Goal: Task Accomplishment & Management: Manage account settings

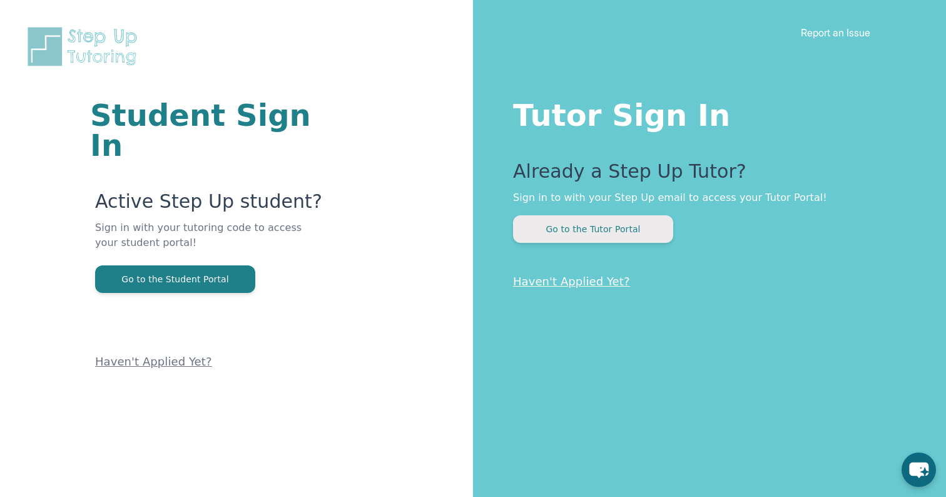
click at [579, 229] on button "Go to the Tutor Portal" at bounding box center [593, 229] width 160 height 28
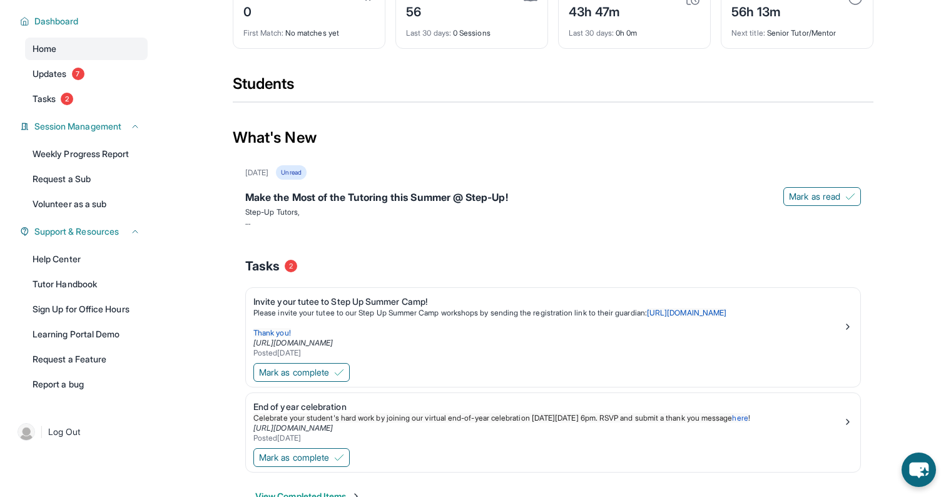
scroll to position [84, 0]
click at [322, 462] on span "Mark as complete" at bounding box center [294, 456] width 70 height 13
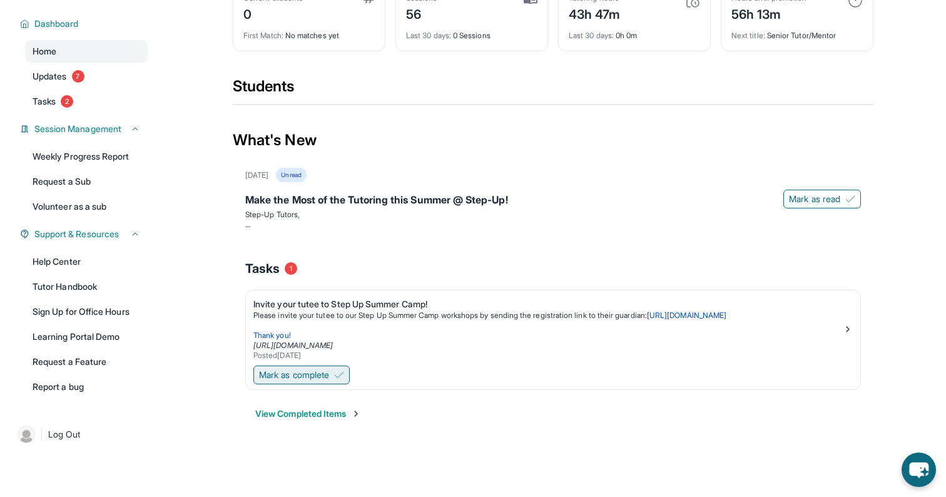
click at [321, 381] on span "Mark as complete" at bounding box center [294, 374] width 70 height 13
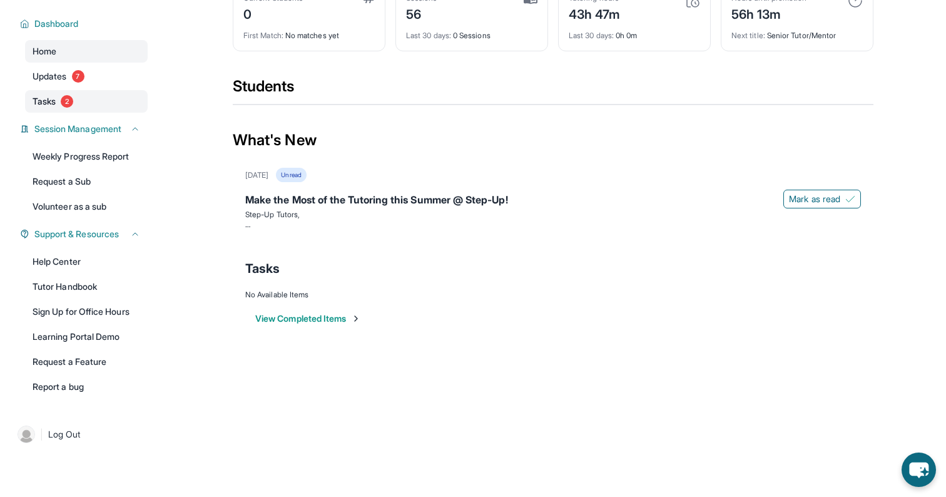
click at [44, 105] on span "Tasks" at bounding box center [44, 101] width 23 height 13
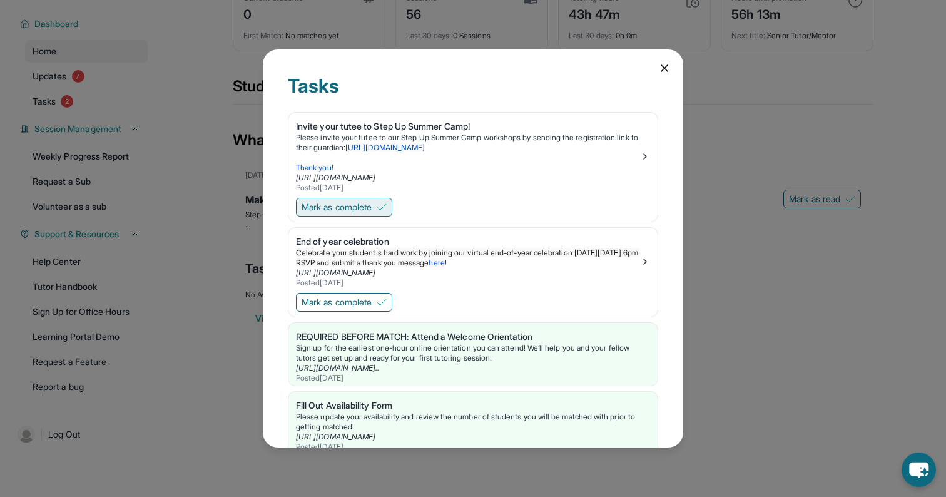
click at [372, 203] on span "Mark as complete" at bounding box center [337, 207] width 70 height 13
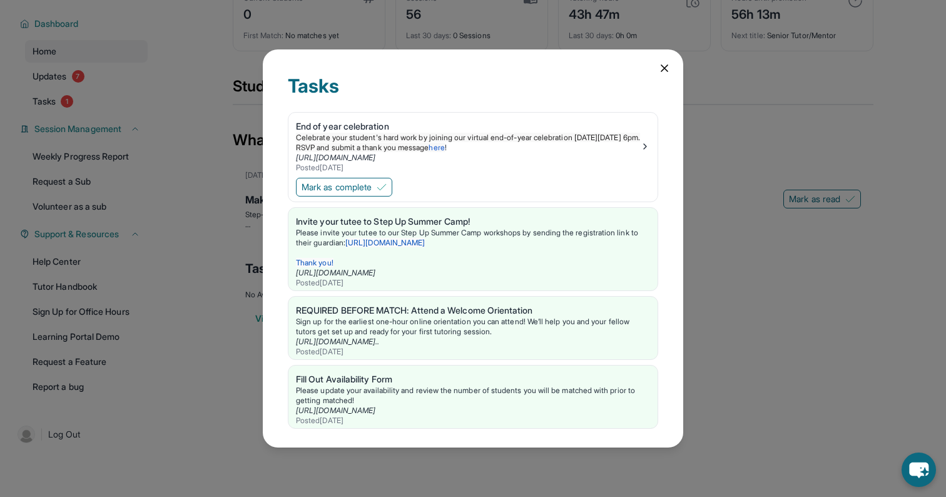
click at [648, 106] on div "Tasks" at bounding box center [473, 93] width 370 height 38
click at [298, 86] on div "Tasks" at bounding box center [473, 93] width 370 height 38
click at [343, 187] on span "Mark as complete" at bounding box center [337, 187] width 70 height 13
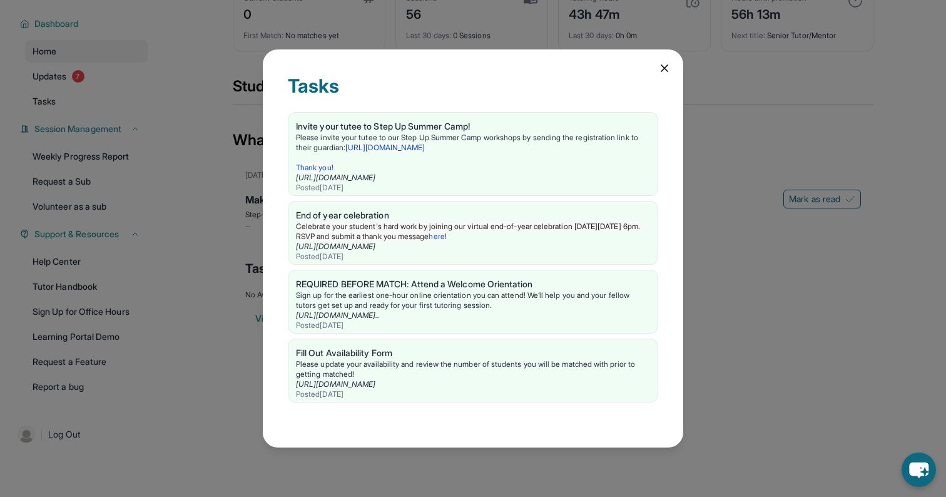
click at [664, 68] on icon at bounding box center [664, 68] width 6 height 6
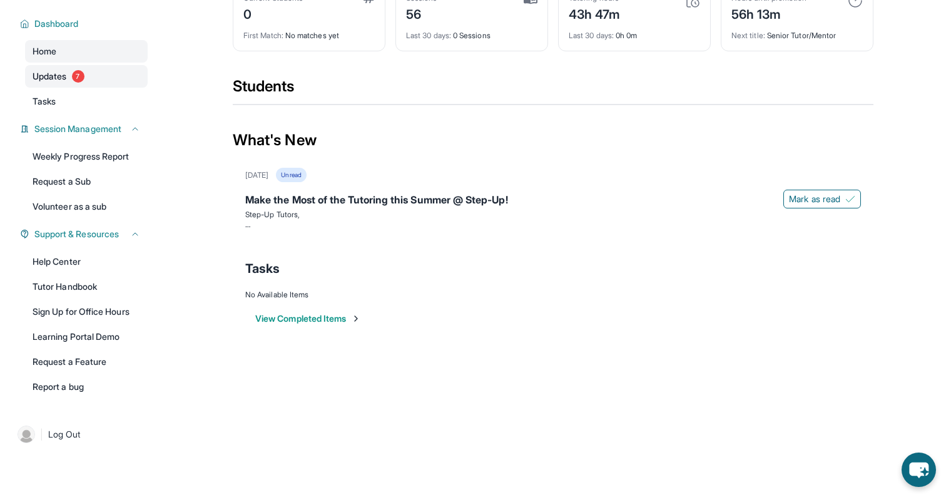
click at [94, 88] on link "Updates 7" at bounding box center [86, 76] width 123 height 23
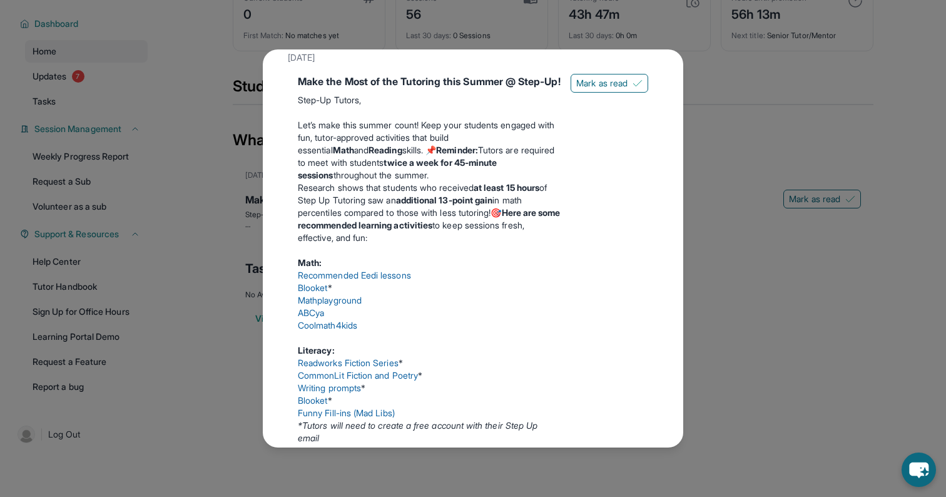
scroll to position [69, 0]
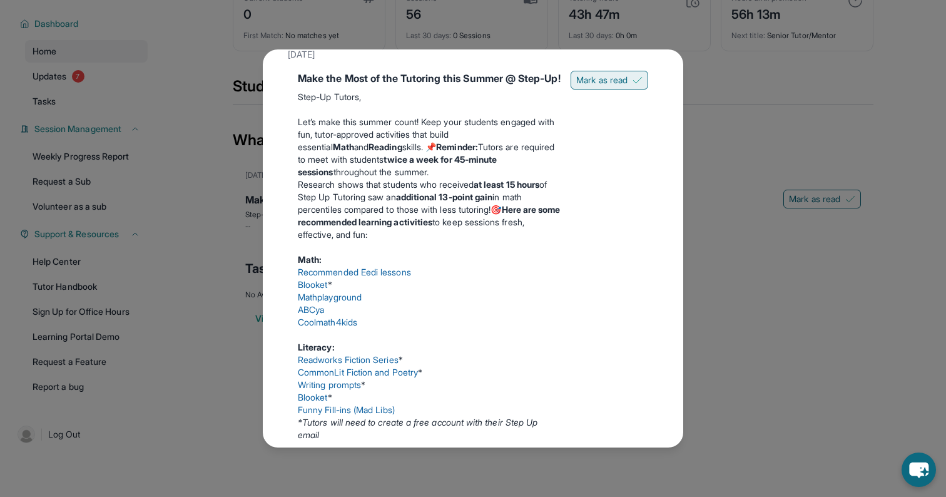
click at [600, 80] on span "Mark as read" at bounding box center [601, 80] width 51 height 13
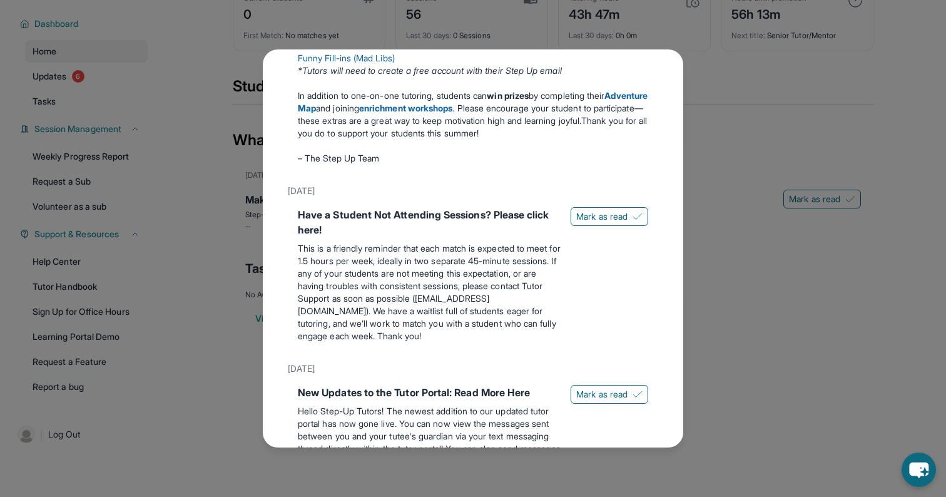
scroll to position [644, 0]
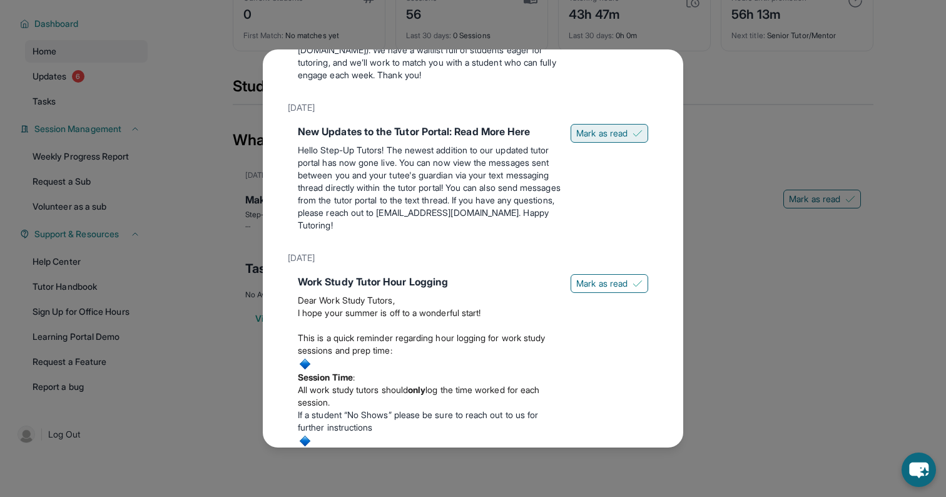
click at [612, 140] on span "Mark as read" at bounding box center [601, 133] width 51 height 13
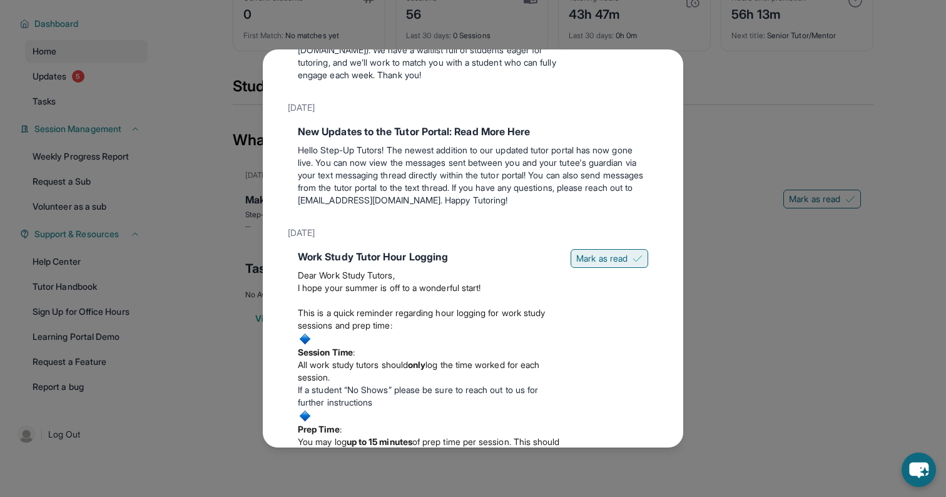
click at [604, 265] on span "Mark as read" at bounding box center [601, 258] width 51 height 13
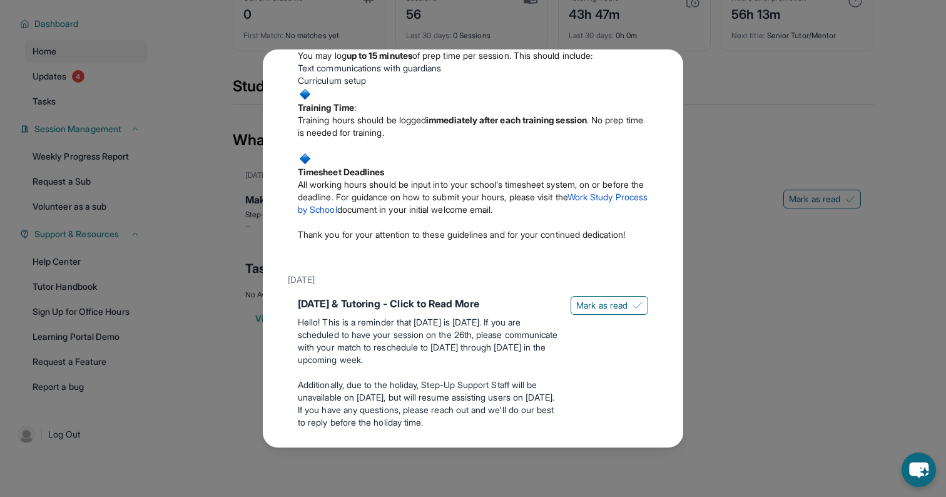
scroll to position [1257, 0]
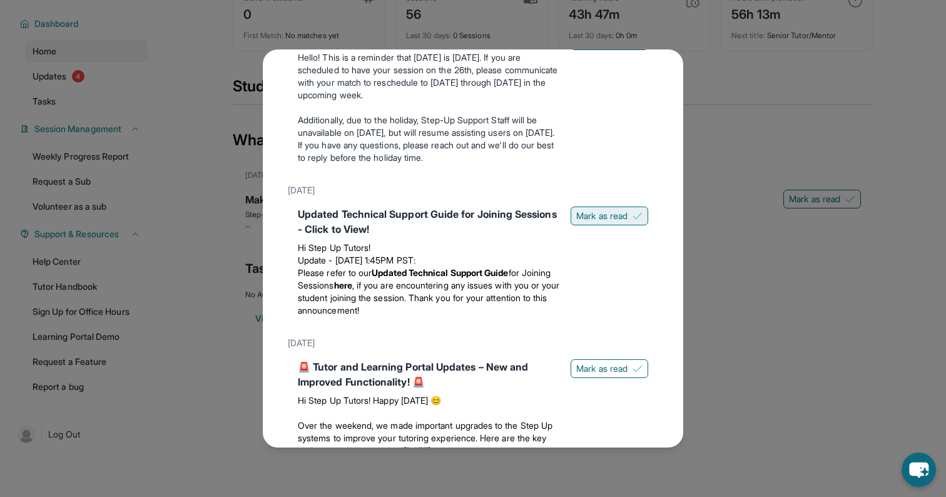
click at [597, 222] on span "Mark as read" at bounding box center [601, 216] width 51 height 13
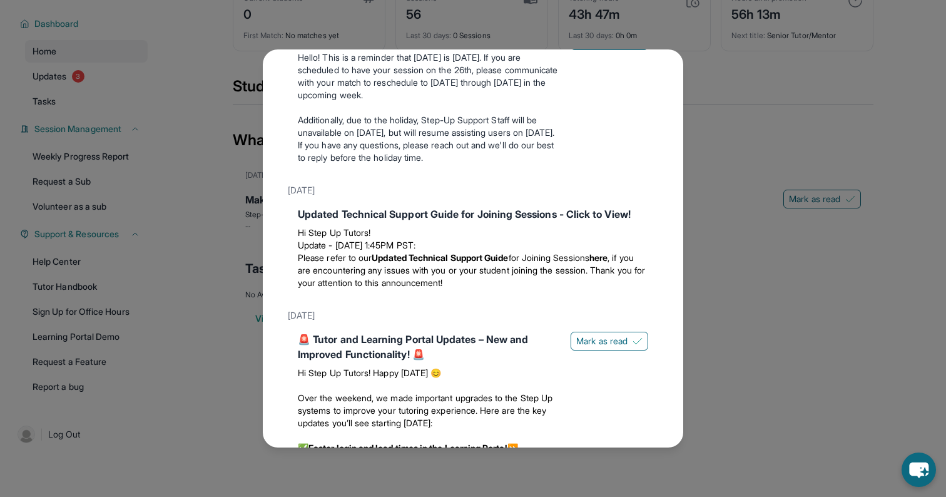
click at [592, 47] on span "Mark as read" at bounding box center [601, 40] width 51 height 13
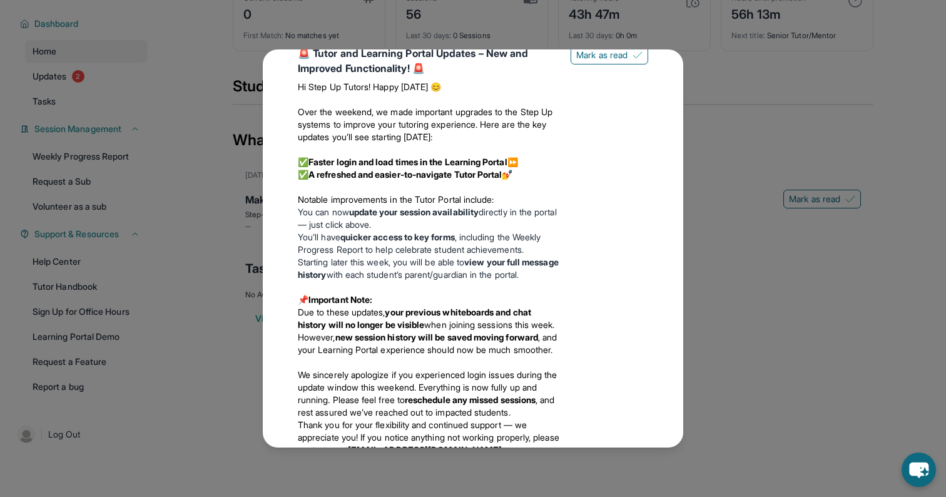
scroll to position [1454, 0]
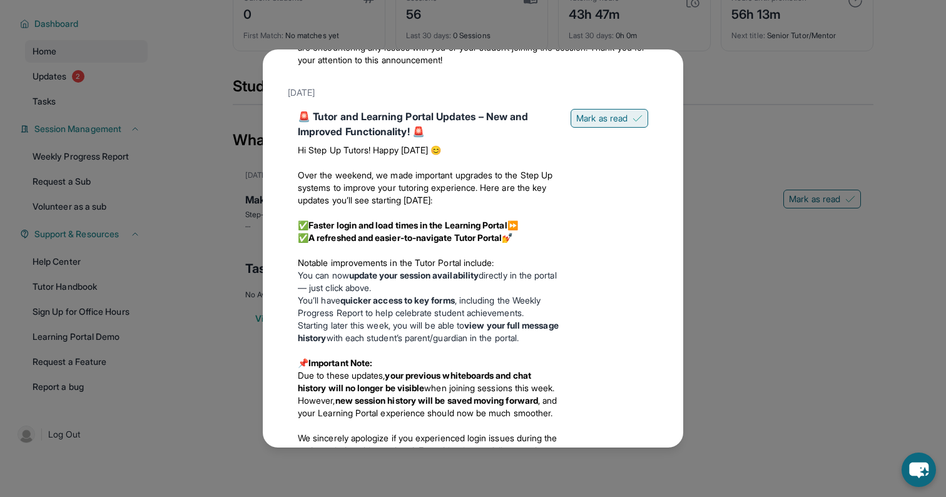
click at [612, 128] on button "Mark as read" at bounding box center [610, 118] width 78 height 19
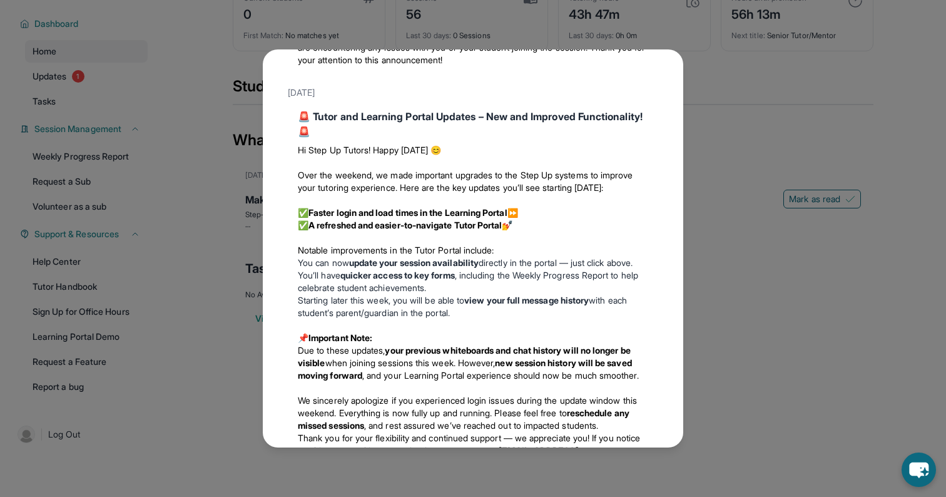
click at [765, 215] on div "Updates June 18th Make the Most of the Tutoring this Summer @ Step-Up! Step-Up …" at bounding box center [473, 248] width 946 height 497
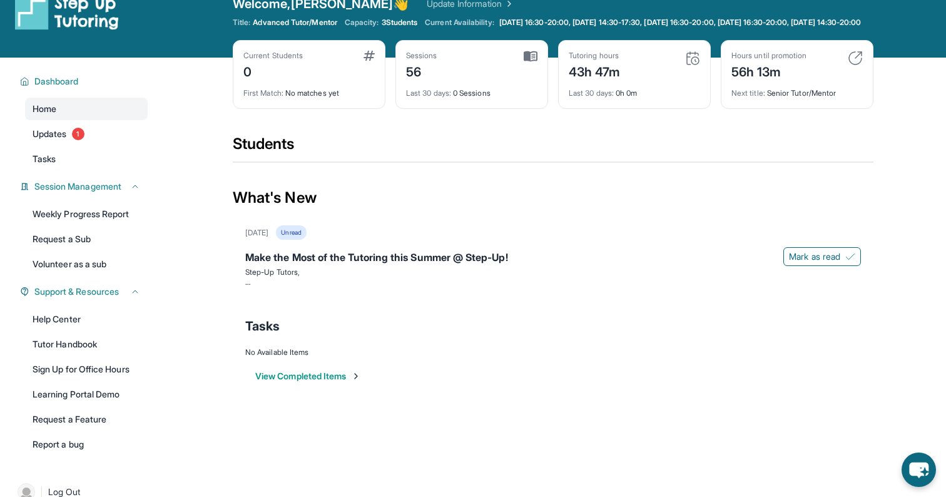
scroll to position [0, 0]
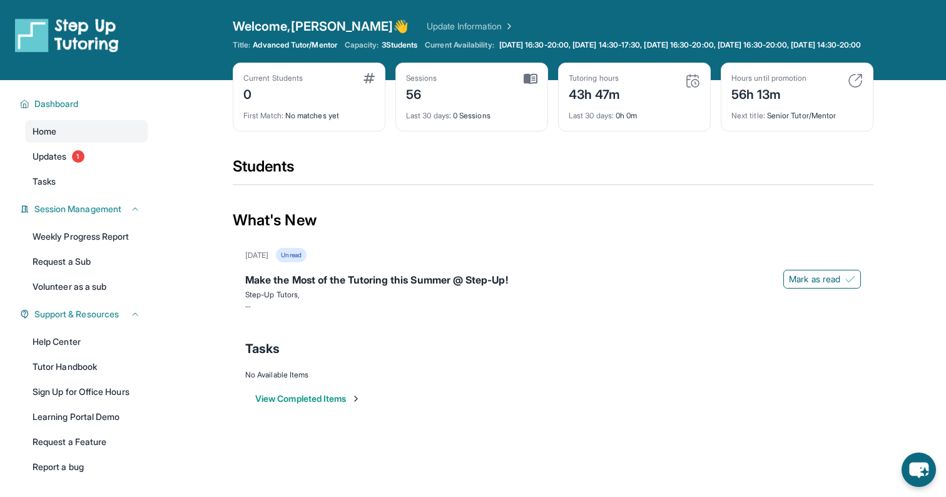
click at [325, 89] on div "Current Students 0" at bounding box center [308, 88] width 131 height 30
click at [278, 83] on div "Current Students" at bounding box center [272, 78] width 59 height 10
click at [314, 131] on div "Current Students 0 First Match : No matches yet" at bounding box center [309, 97] width 153 height 69
click at [283, 181] on div "Students" at bounding box center [553, 170] width 641 height 28
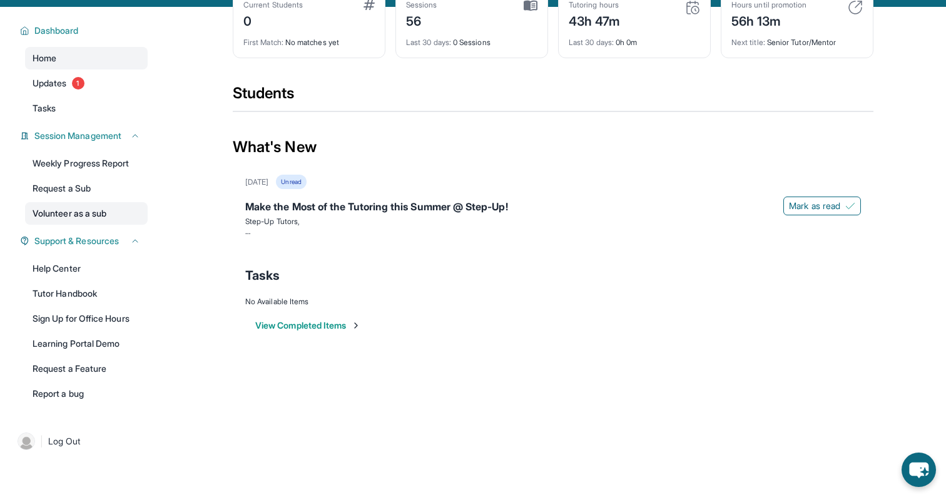
scroll to position [74, 0]
click at [101, 141] on span "Session Management" at bounding box center [77, 135] width 87 height 13
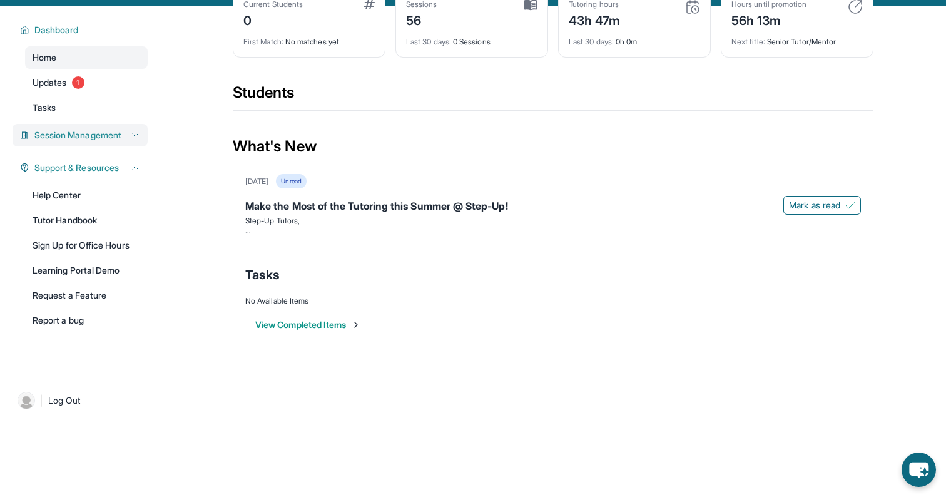
click at [101, 141] on span "Session Management" at bounding box center [77, 135] width 87 height 13
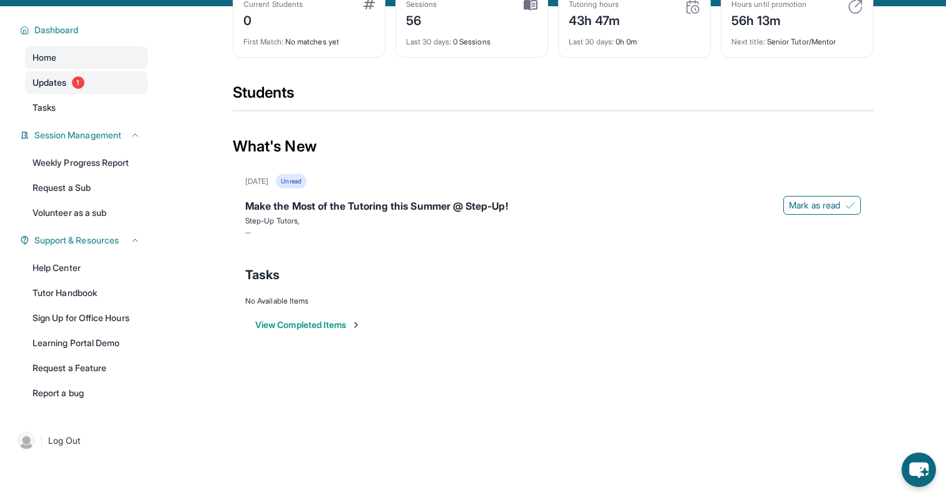
click at [59, 88] on span "Updates" at bounding box center [50, 82] width 34 height 13
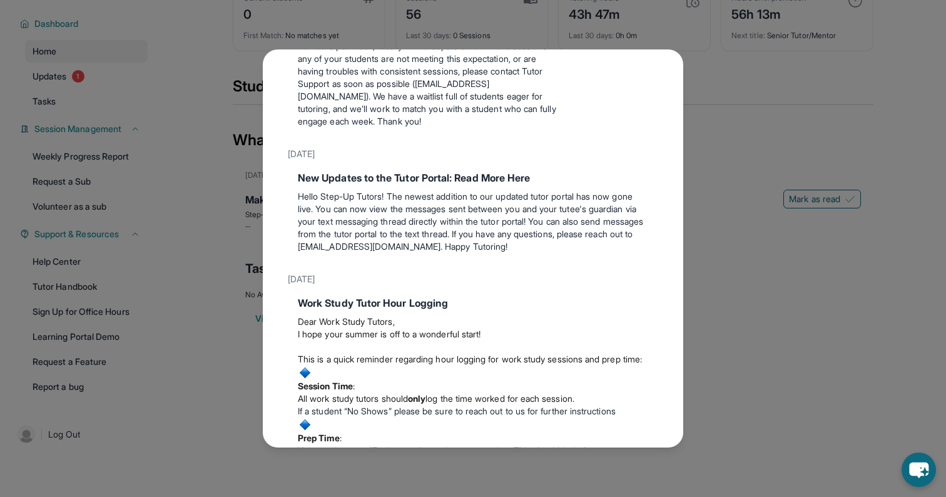
scroll to position [734, 0]
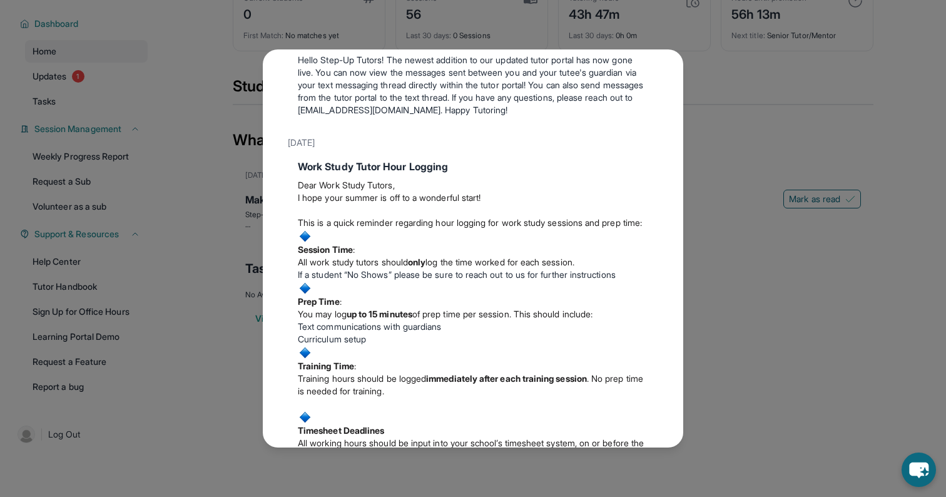
click at [808, 292] on div "Updates June 18th Make the Most of the Tutoring this Summer @ Step-Up! Step-Up …" at bounding box center [473, 248] width 946 height 497
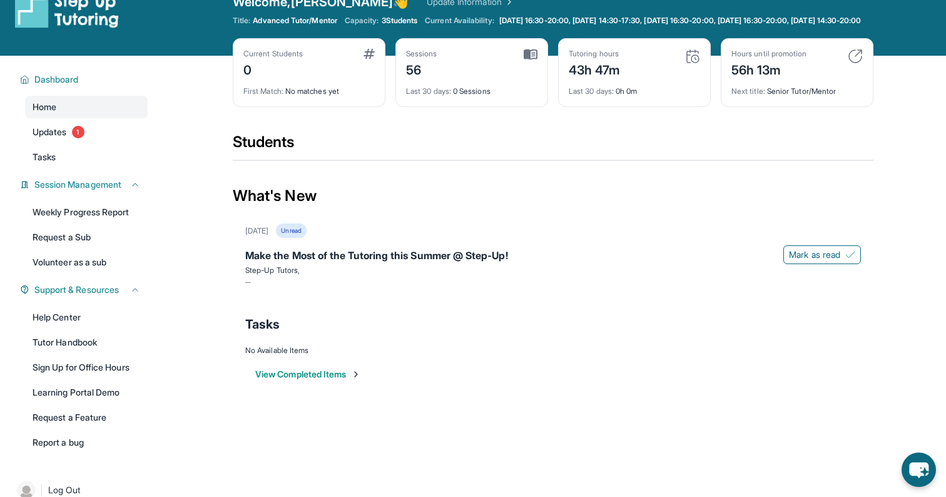
scroll to position [0, 0]
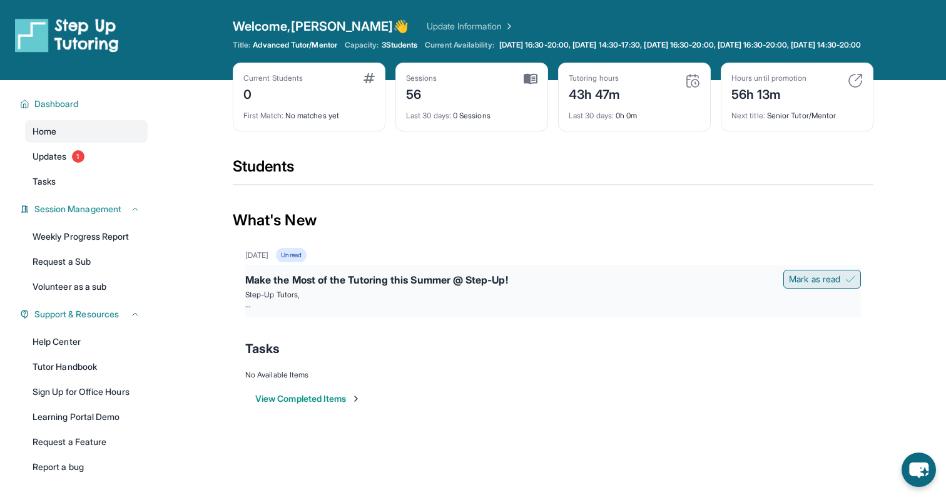
click at [811, 285] on span "Mark as read" at bounding box center [814, 279] width 51 height 13
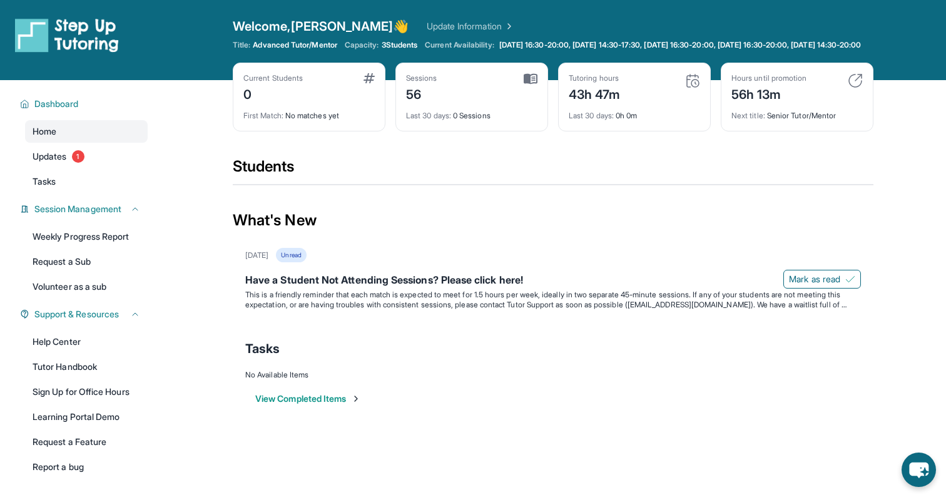
click at [316, 99] on div "Current Students 0" at bounding box center [308, 88] width 131 height 30
click at [357, 89] on div "Current Students 0" at bounding box center [308, 88] width 131 height 30
click at [427, 21] on link "Update Information" at bounding box center [471, 26] width 88 height 13
click at [406, 49] on div "Title: Advanced Tutor/Mentor Capacity: 3 Students Current Availability: Monday …" at bounding box center [553, 45] width 641 height 10
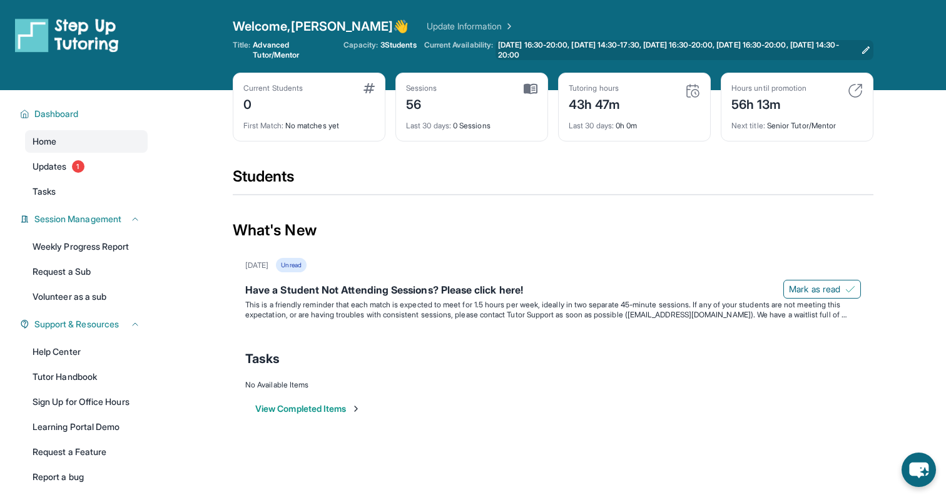
click at [505, 42] on span "[DATE] 16:30-20:00, [DATE] 14:30-17:30, [DATE] 16:30-20:00, [DATE] 16:30-20:00,…" at bounding box center [677, 50] width 358 height 20
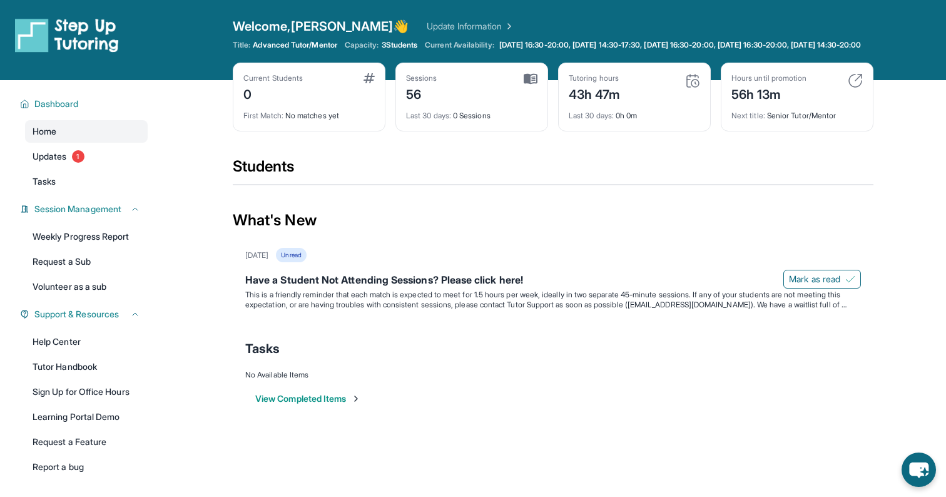
click at [83, 46] on img at bounding box center [67, 35] width 104 height 35
click at [297, 61] on div "Welcome, Sara 👋 Update Information Title: Advanced Tutor/Mentor Capacity: 3 Stu…" at bounding box center [553, 40] width 641 height 45
click at [520, 88] on div "Sessions 56" at bounding box center [471, 88] width 131 height 30
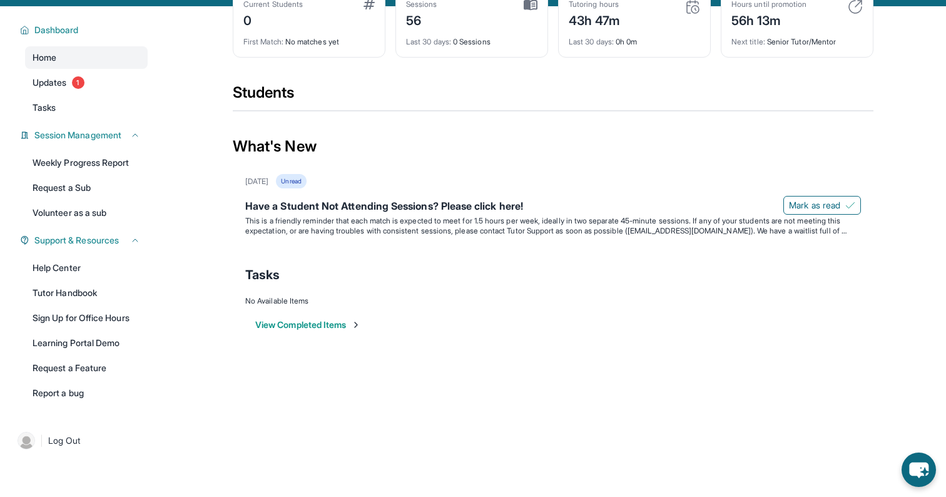
scroll to position [90, 0]
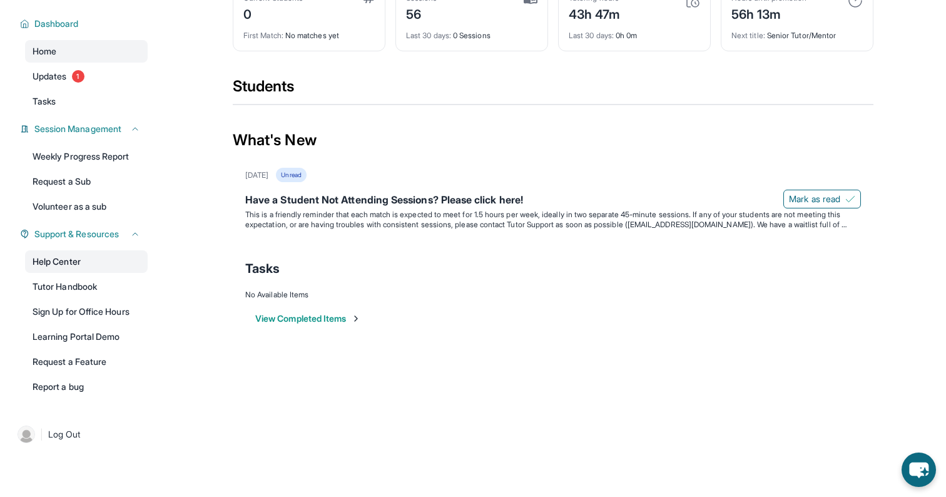
click at [80, 263] on link "Help Center" at bounding box center [86, 261] width 123 height 23
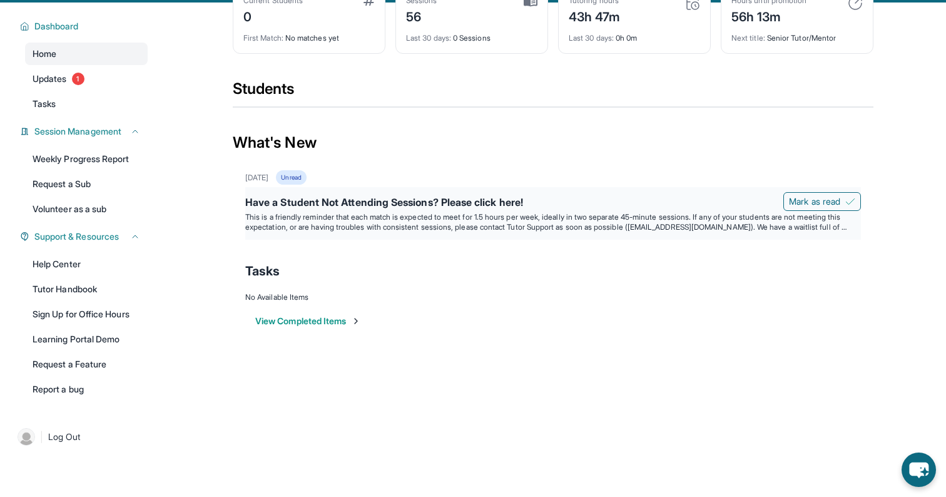
scroll to position [54, 0]
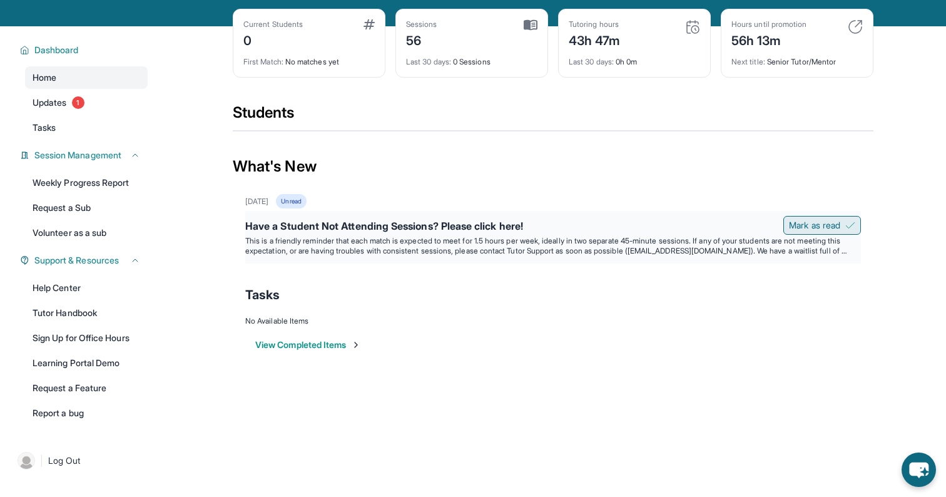
click at [816, 231] on span "Mark as read" at bounding box center [814, 225] width 51 height 13
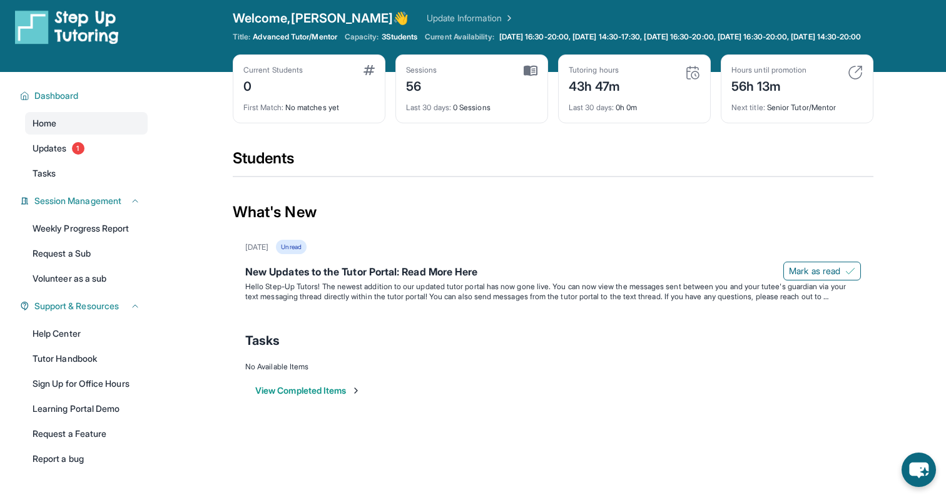
scroll to position [4, 0]
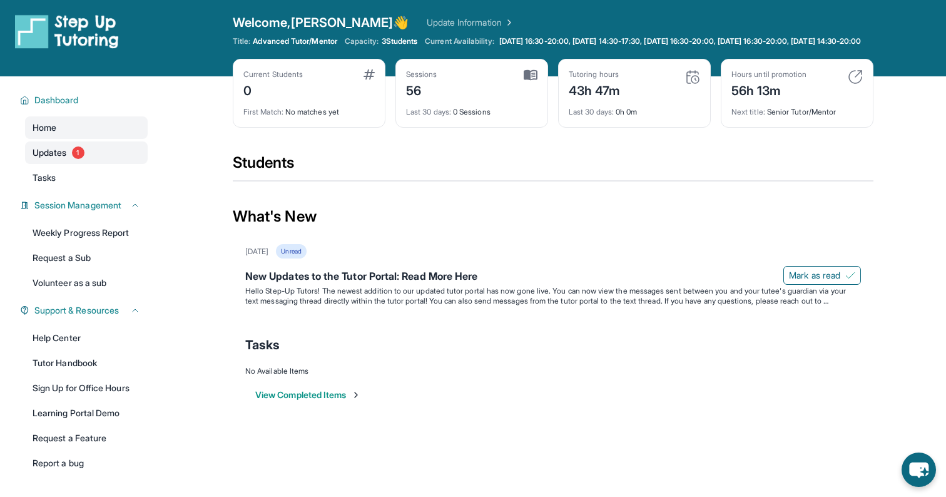
click at [48, 159] on span "Updates" at bounding box center [50, 152] width 34 height 13
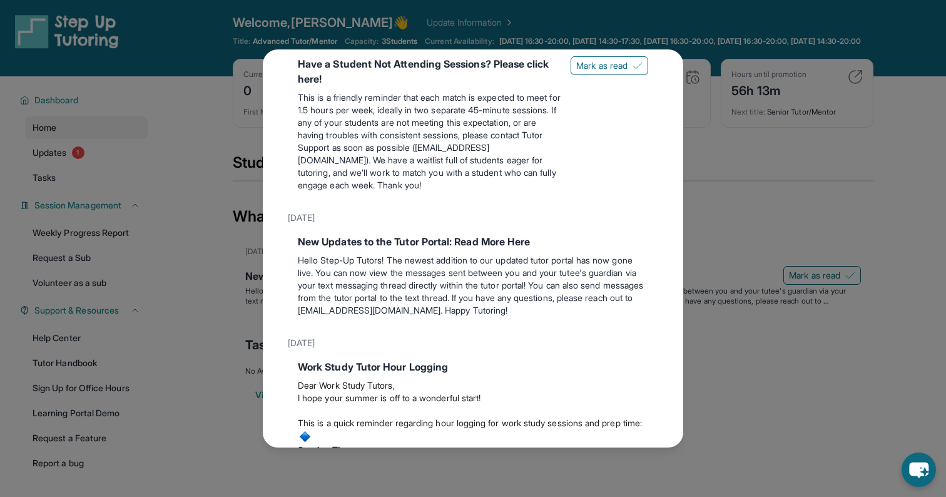
scroll to position [505, 0]
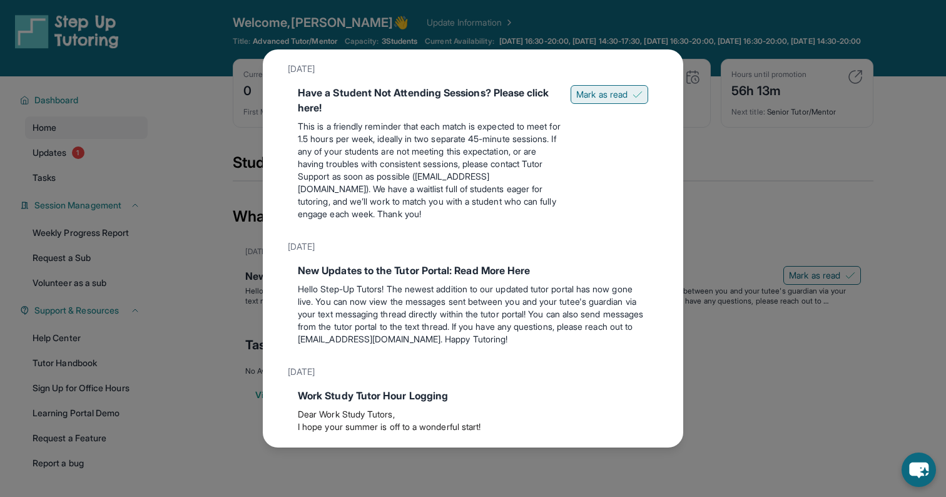
click at [616, 101] on span "Mark as read" at bounding box center [601, 94] width 51 height 13
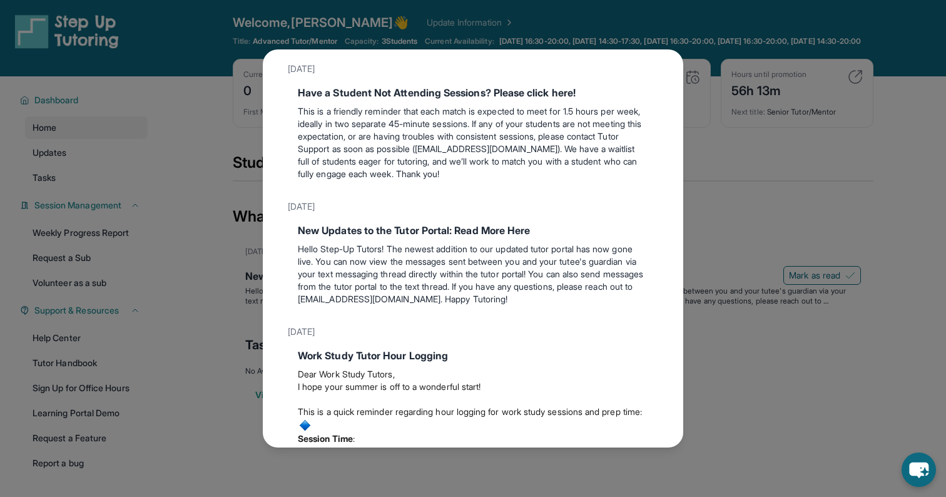
click at [150, 210] on div "Updates June 18th Make the Most of the Tutoring this Summer @ Step-Up! Step-Up …" at bounding box center [473, 248] width 946 height 497
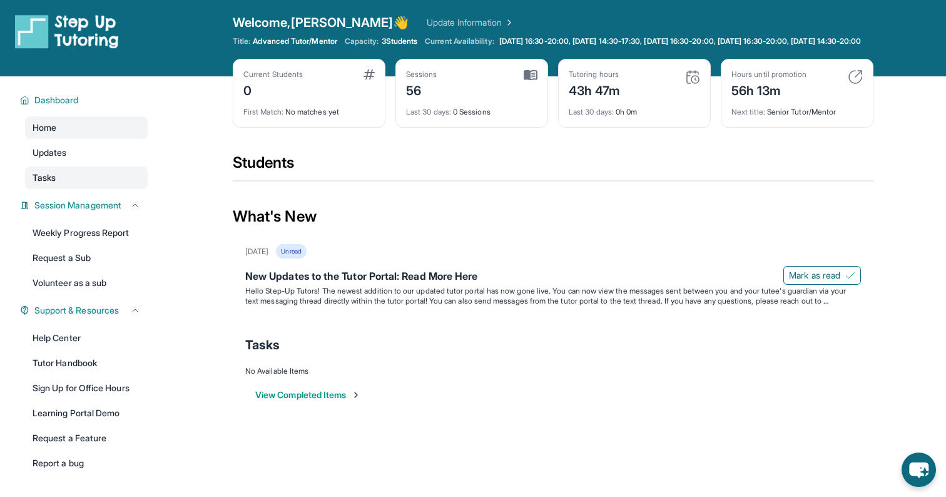
click at [64, 185] on link "Tasks" at bounding box center [86, 177] width 123 height 23
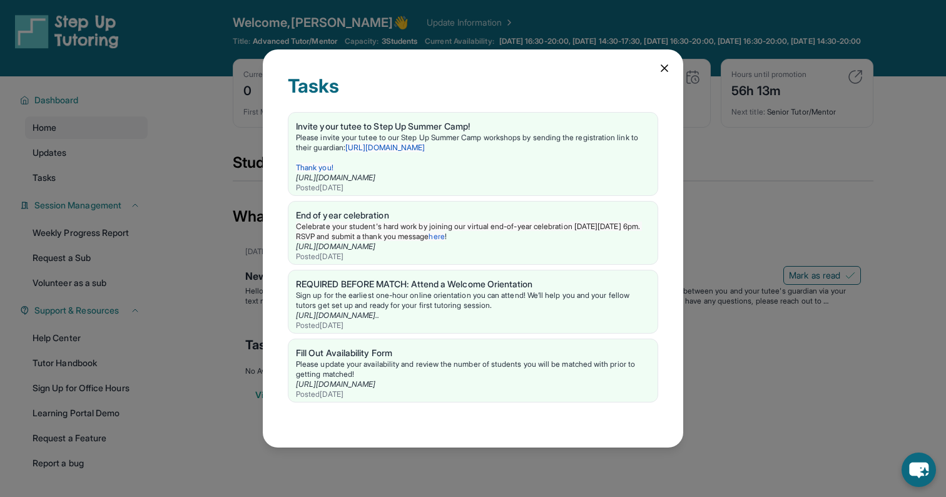
click at [64, 166] on div "Tasks Invite your tutee to Step Up Summer Camp! Please invite your tutee to our…" at bounding box center [473, 248] width 946 height 497
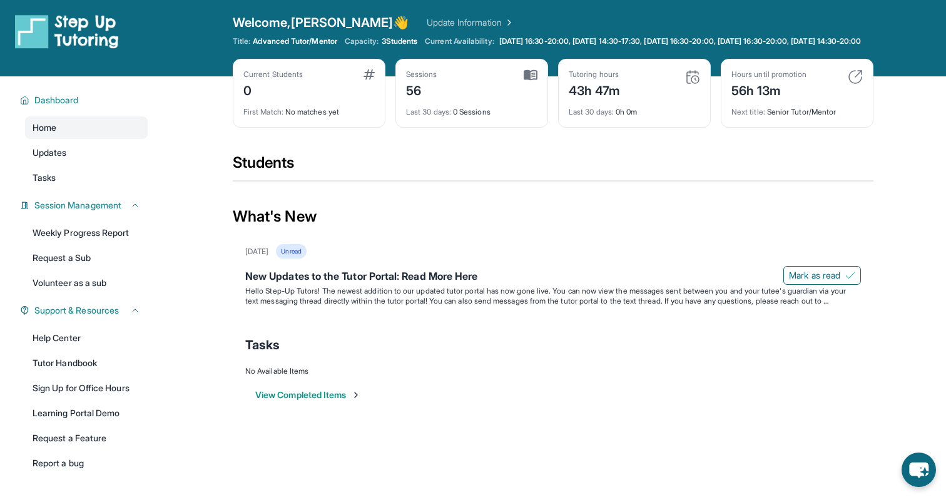
click at [64, 159] on span "Updates" at bounding box center [50, 152] width 34 height 13
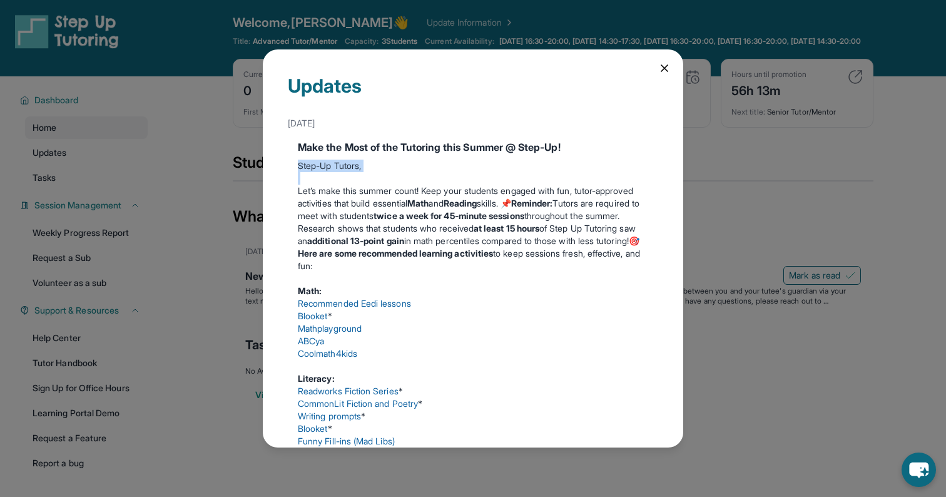
click at [64, 166] on div "Updates June 18th Make the Most of the Tutoring this Summer @ Step-Up! Step-Up …" at bounding box center [473, 248] width 946 height 497
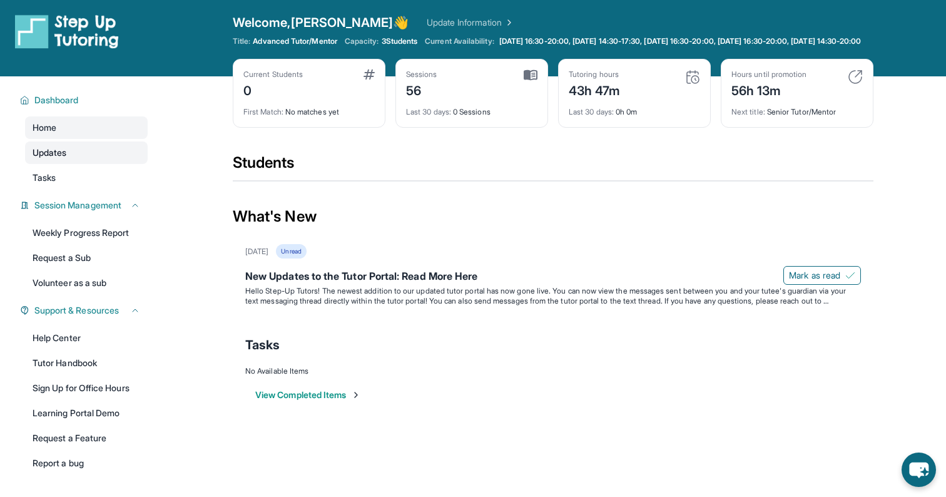
click at [80, 164] on link "Updates" at bounding box center [86, 152] width 123 height 23
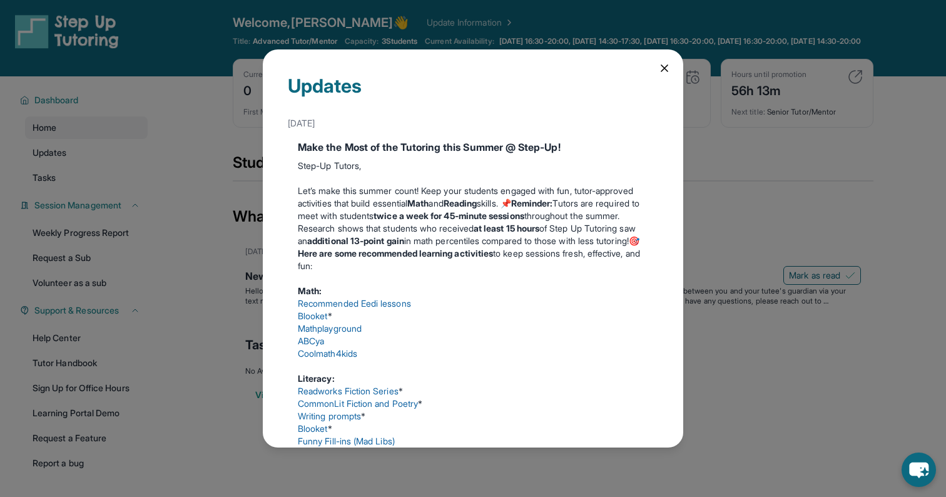
click at [79, 163] on div "Updates June 18th Make the Most of the Tutoring this Summer @ Step-Up! Step-Up …" at bounding box center [473, 248] width 946 height 497
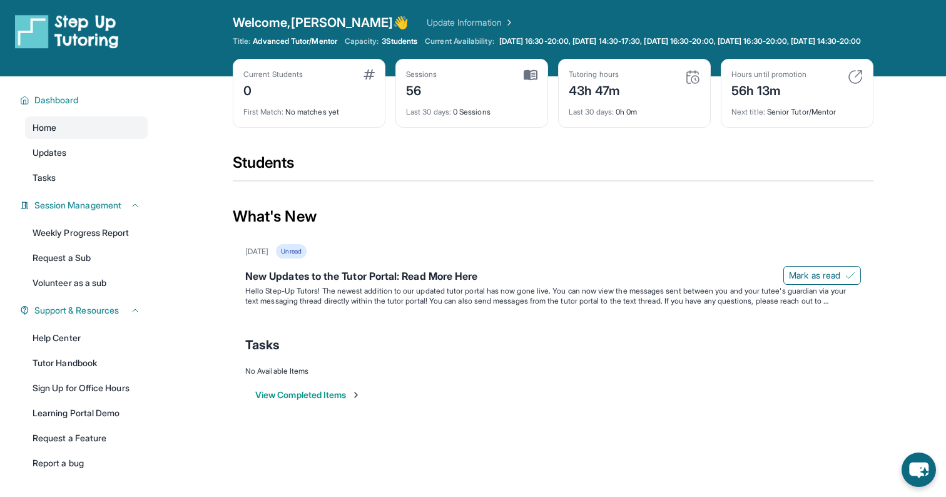
click at [282, 44] on span "Advanced Tutor/Mentor" at bounding box center [295, 41] width 84 height 10
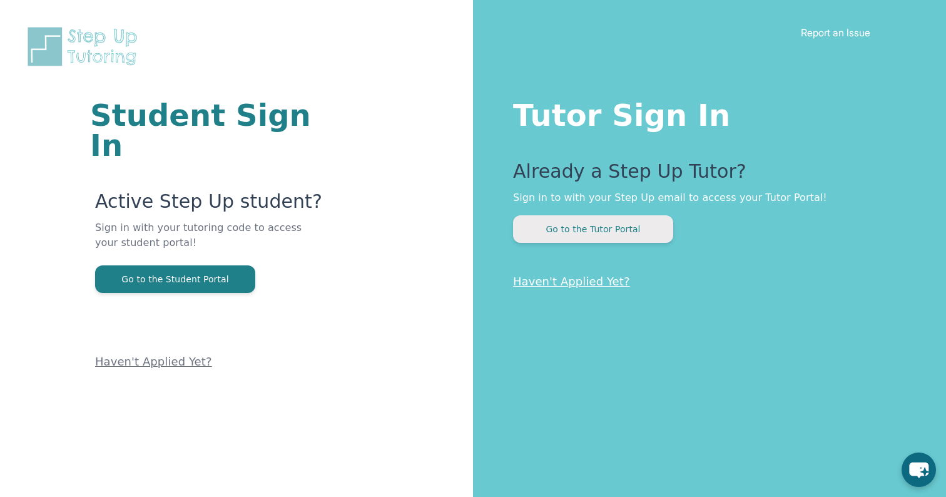
click at [582, 227] on button "Go to the Tutor Portal" at bounding box center [593, 229] width 160 height 28
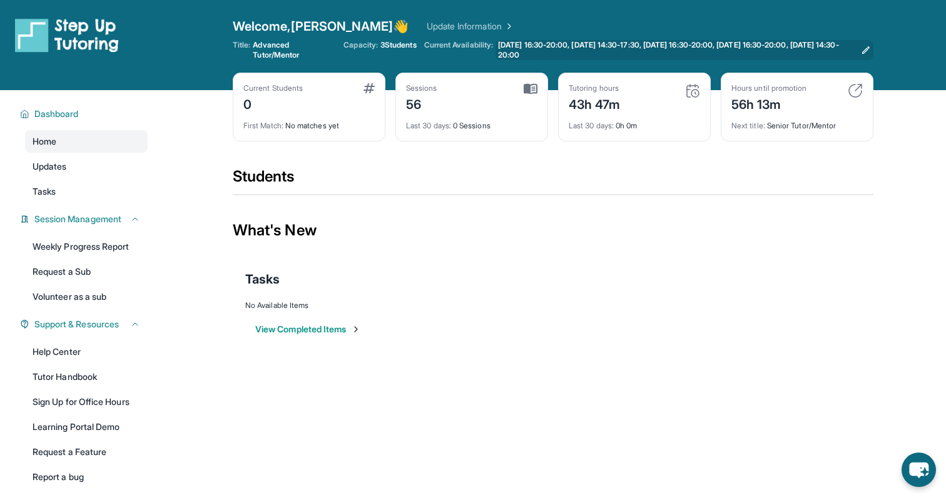
click at [506, 48] on span "[DATE] 16:30-20:00, [DATE] 14:30-17:30, [DATE] 16:30-20:00, [DATE] 16:30-20:00,…" at bounding box center [677, 50] width 358 height 20
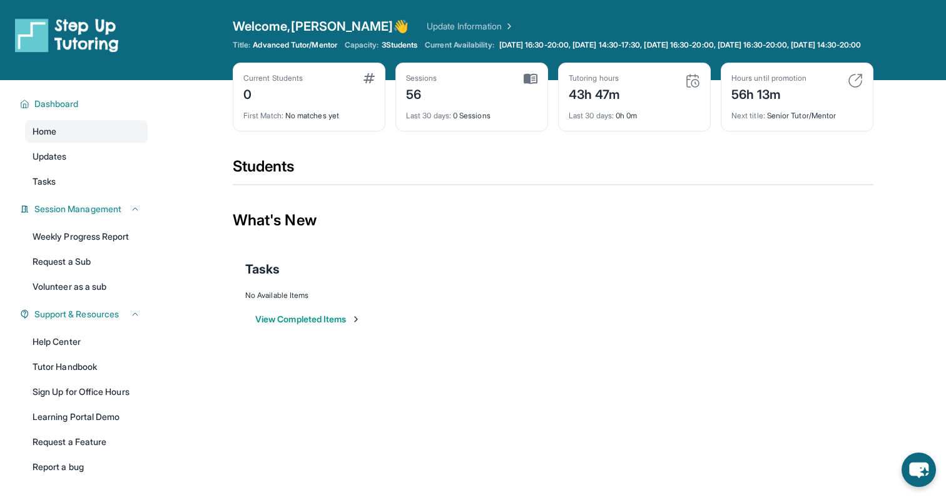
click at [427, 21] on link "Update Information" at bounding box center [471, 26] width 88 height 13
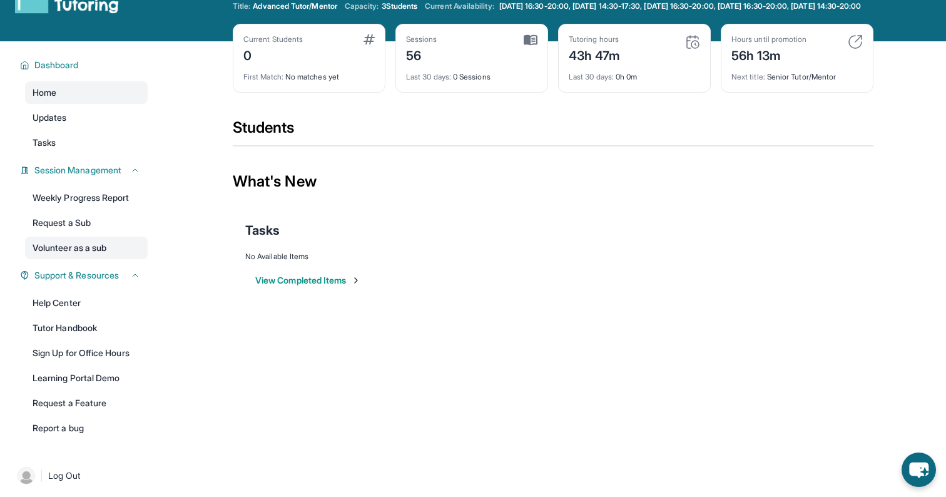
scroll to position [90, 0]
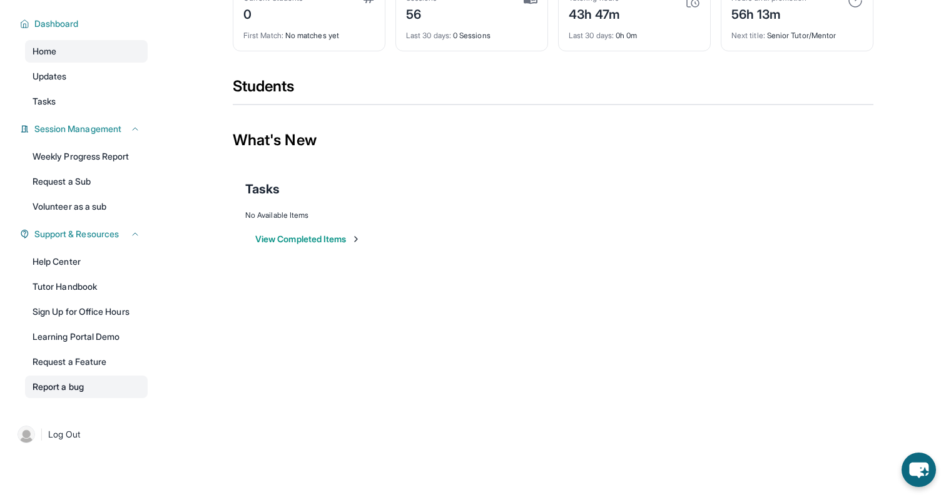
click at [63, 386] on link "Report a bug" at bounding box center [86, 386] width 123 height 23
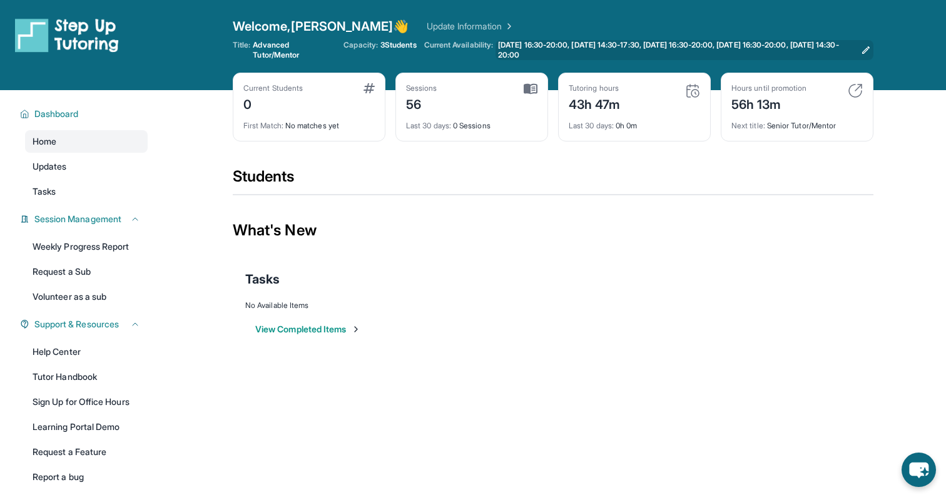
click at [509, 48] on span "[DATE] 16:30-20:00, [DATE] 14:30-17:30, [DATE] 16:30-20:00, [DATE] 16:30-20:00,…" at bounding box center [677, 50] width 358 height 20
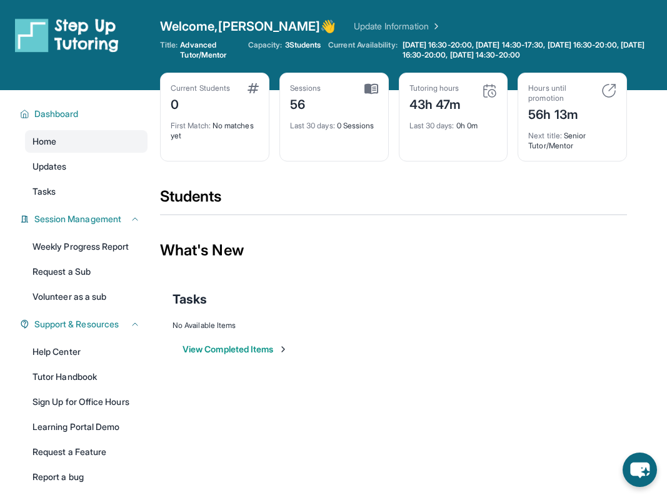
click at [664, 374] on main "Current Students 0 First Match : No matches yet Sessions 56 Last 30 days : 0 Se…" at bounding box center [413, 237] width 507 height 295
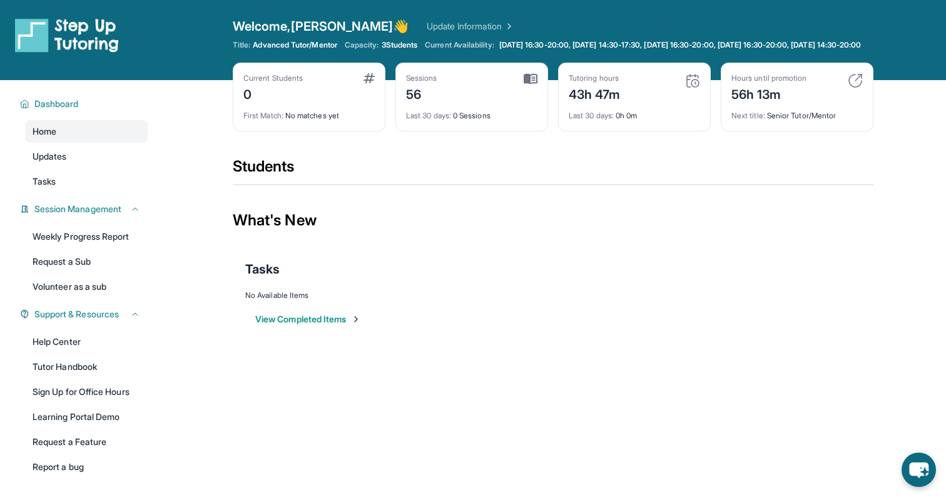
click at [360, 84] on div "Current Students 0" at bounding box center [308, 88] width 131 height 30
drag, startPoint x: 365, startPoint y: 85, endPoint x: 302, endPoint y: 130, distance: 77.6
click at [64, 168] on link "Updates" at bounding box center [86, 156] width 123 height 23
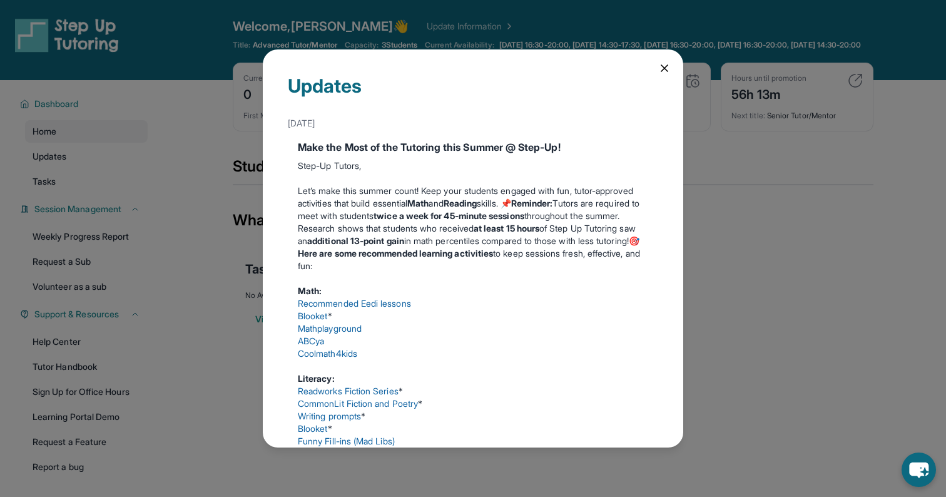
click at [109, 168] on div "Updates [DATE] Make the Most of the Tutoring this Summer @ Step-Up! Step-Up Tut…" at bounding box center [473, 248] width 946 height 497
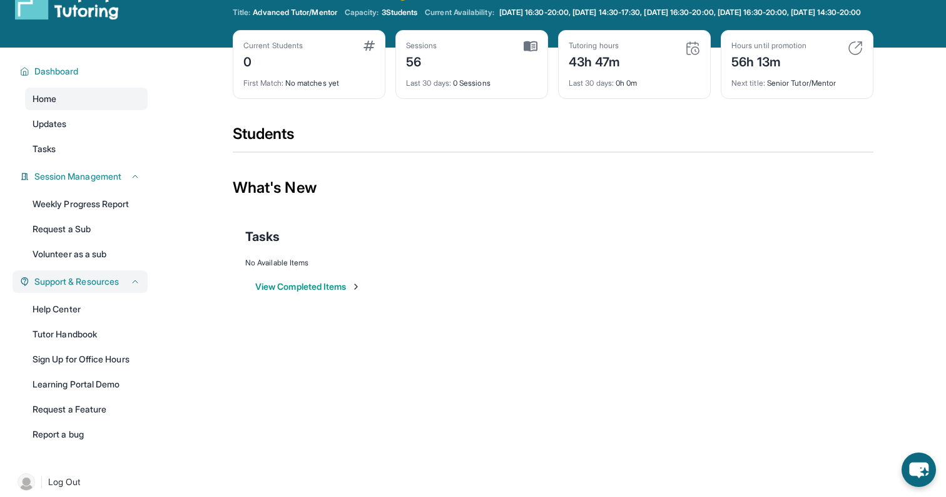
scroll to position [90, 0]
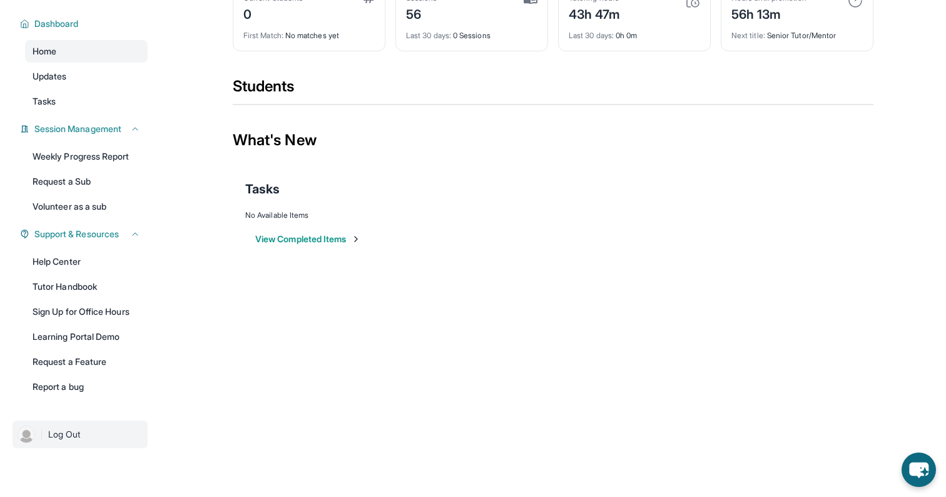
click at [24, 432] on img at bounding box center [27, 434] width 18 height 18
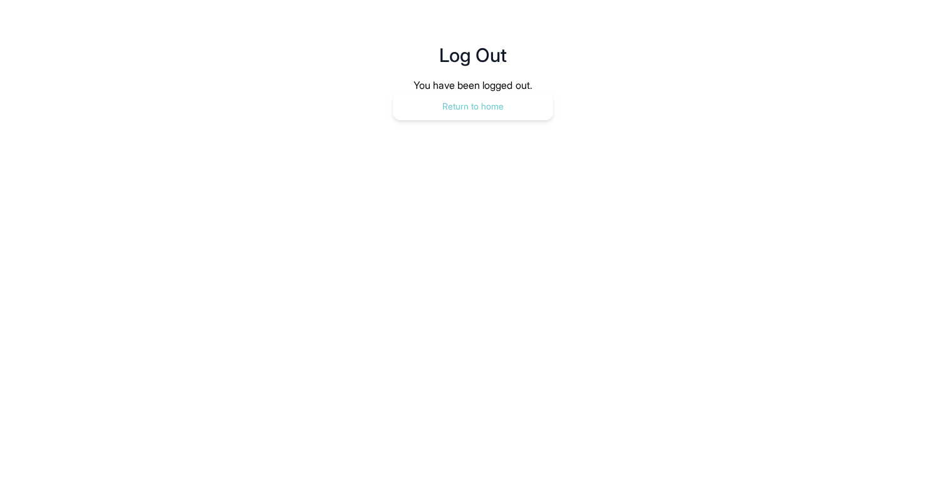
click at [444, 96] on button "Return to home" at bounding box center [473, 107] width 160 height 28
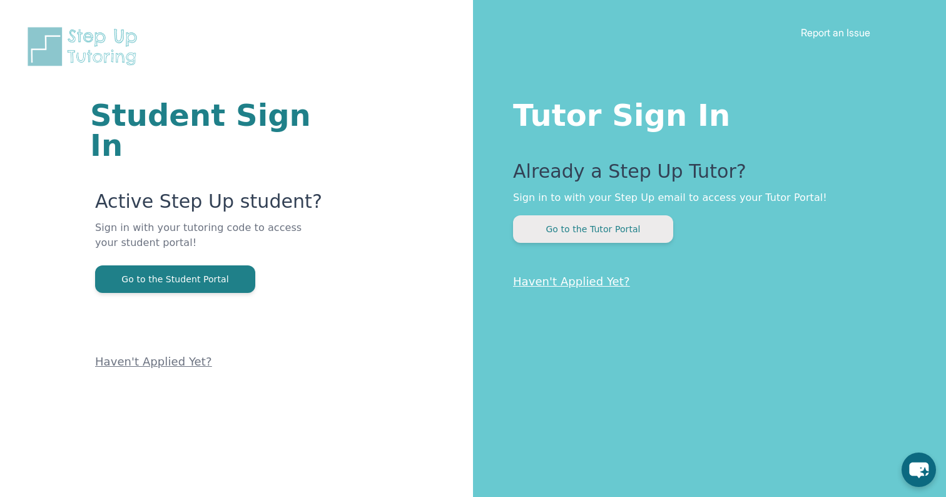
click at [621, 239] on button "Go to the Tutor Portal" at bounding box center [593, 229] width 160 height 28
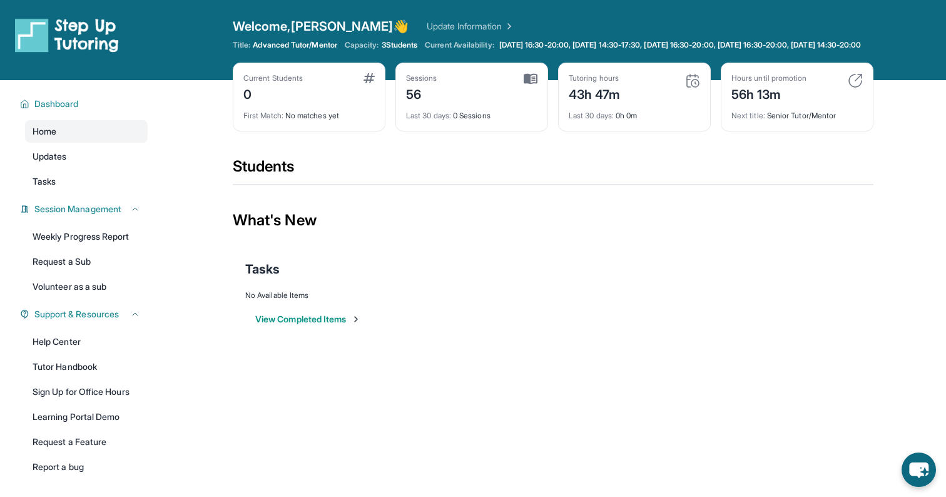
click at [856, 86] on img at bounding box center [855, 80] width 15 height 15
click at [855, 88] on img at bounding box center [855, 80] width 15 height 15
click at [706, 130] on div "Tutoring hours 43h 47m Last 30 days : 0h 0m" at bounding box center [634, 97] width 153 height 69
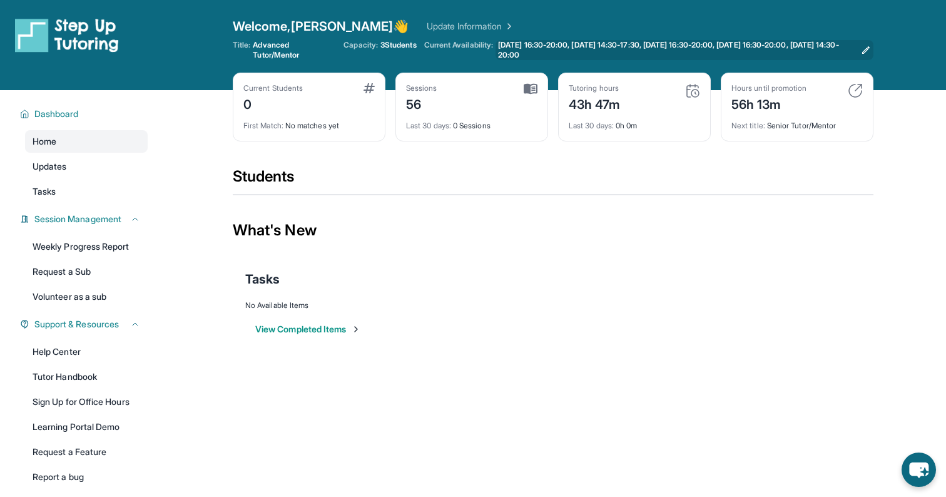
click at [704, 53] on span "[DATE] 16:30-20:00, [DATE] 14:30-17:30, [DATE] 16:30-20:00, [DATE] 16:30-20:00,…" at bounding box center [677, 50] width 358 height 20
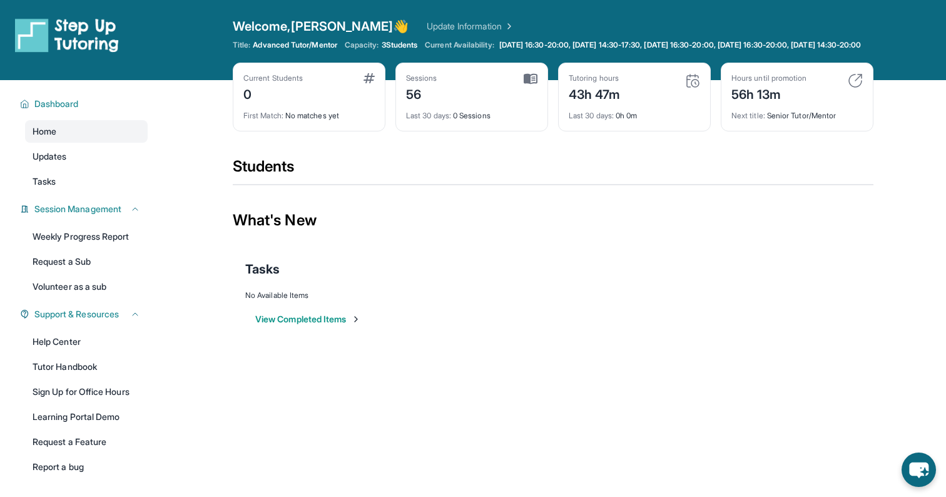
click at [502, 29] on img at bounding box center [508, 26] width 13 height 13
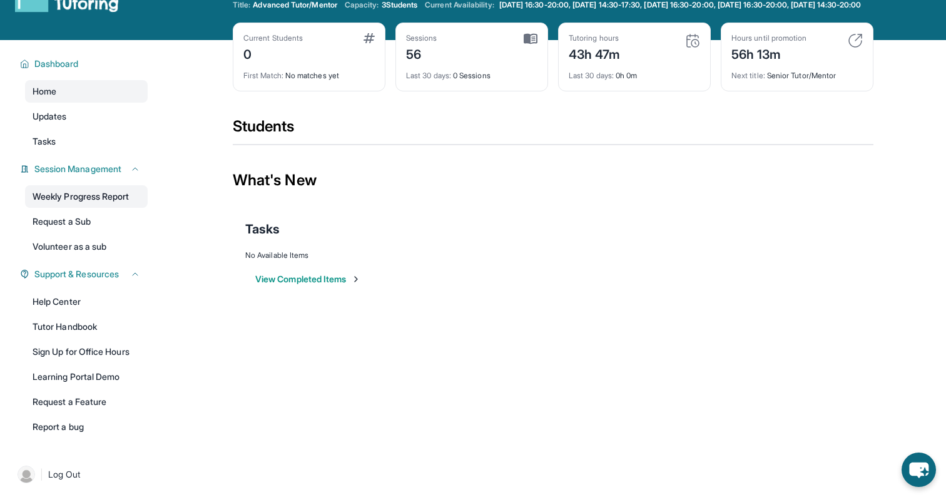
click at [116, 201] on link "Weekly Progress Report" at bounding box center [86, 196] width 123 height 23
click at [111, 228] on link "Request a Sub" at bounding box center [86, 221] width 123 height 23
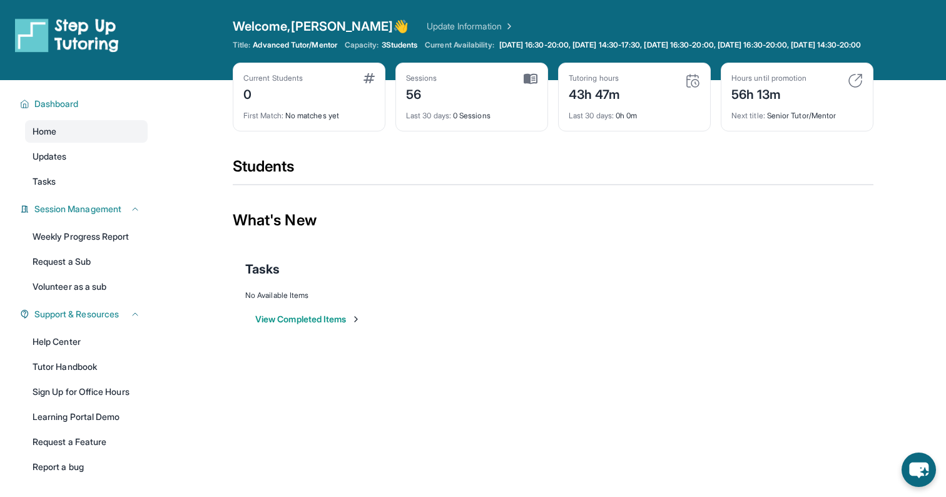
scroll to position [90, 0]
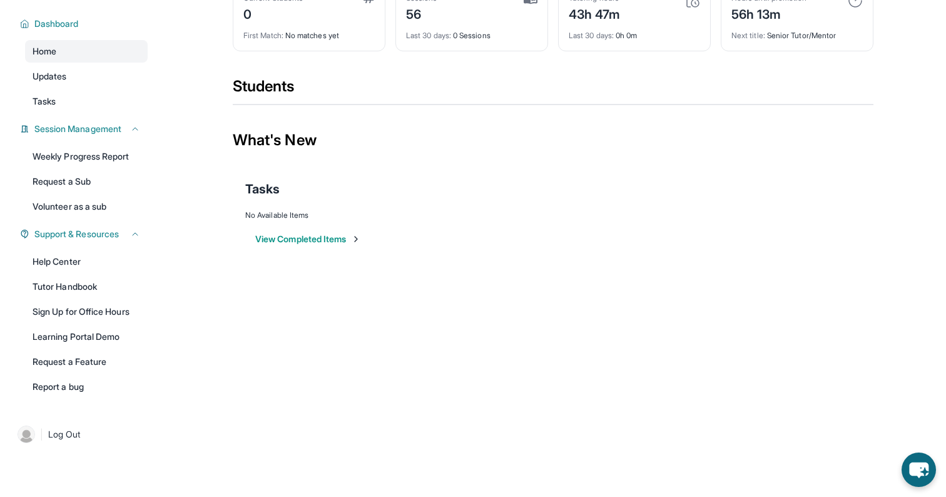
drag, startPoint x: 325, startPoint y: 238, endPoint x: 277, endPoint y: 310, distance: 86.9
click at [277, 310] on div "Open sidebar Welcome, [PERSON_NAME] 👋 Update Information Title: Advanced Tutor/…" at bounding box center [473, 168] width 946 height 497
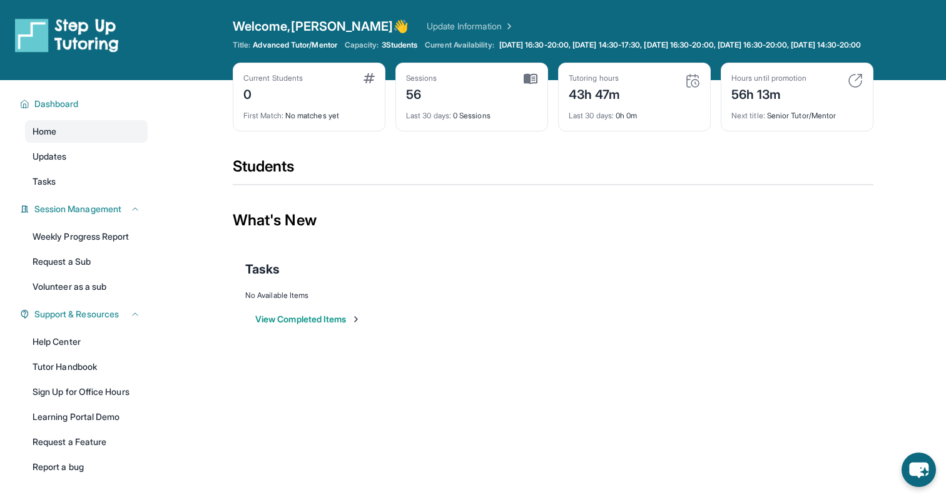
click at [425, 50] on span "Current Availability:" at bounding box center [459, 45] width 69 height 10
click at [460, 44] on span "Current Availability:" at bounding box center [459, 45] width 69 height 10
click at [427, 28] on link "Update Information" at bounding box center [471, 26] width 88 height 13
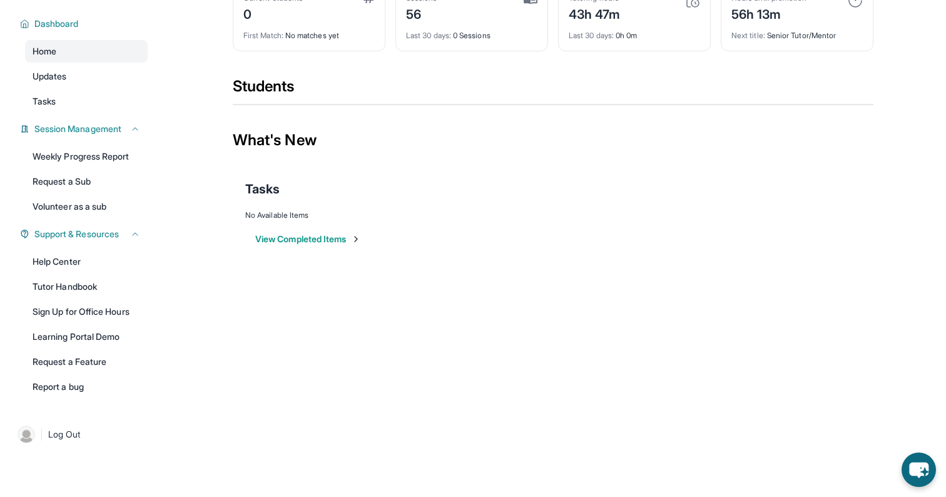
scroll to position [83, 0]
click at [59, 398] on link "Report a bug" at bounding box center [86, 386] width 123 height 23
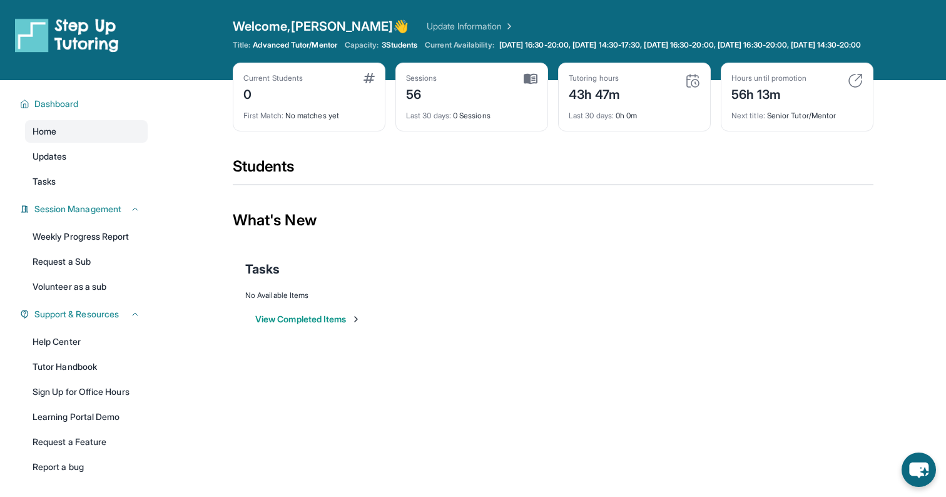
click at [427, 32] on link "Update Information" at bounding box center [471, 26] width 88 height 13
